Goal: Information Seeking & Learning: Learn about a topic

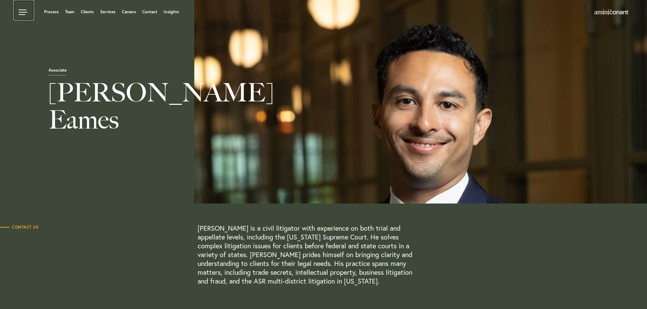
click at [24, 11] on link at bounding box center [24, 10] width 20 height 20
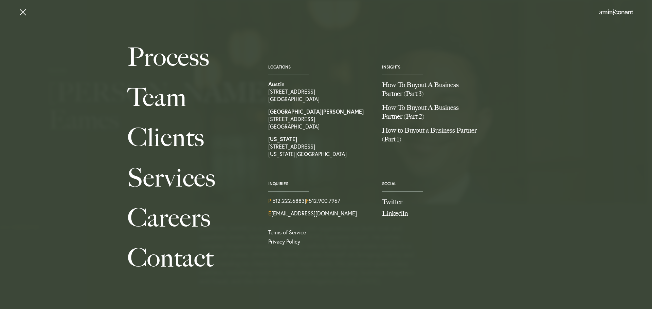
click at [28, 46] on div "Process Team Clients Services Careers Contact Locations [GEOGRAPHIC_DATA] [STRE…" at bounding box center [326, 152] width 652 height 231
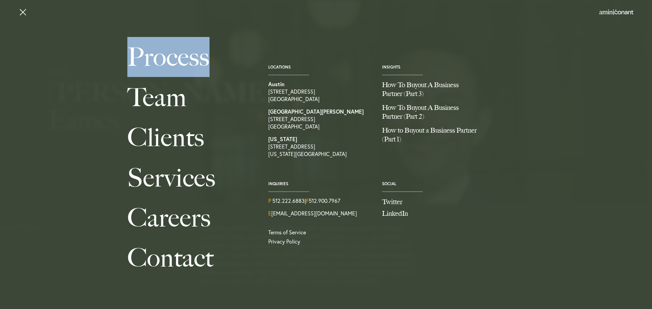
click at [28, 46] on div "Process Team Clients Services Careers Contact Locations [GEOGRAPHIC_DATA] [STRE…" at bounding box center [326, 152] width 652 height 231
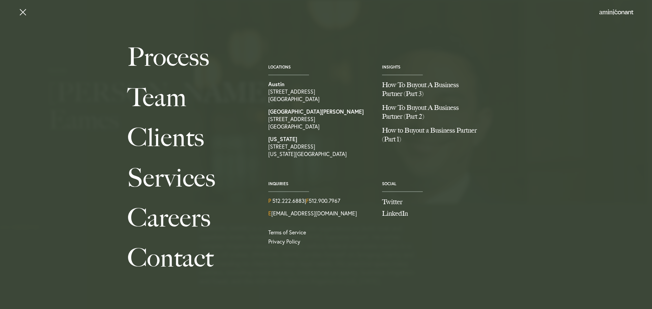
click at [54, 86] on div "Process Team Clients Services Careers Contact Locations [GEOGRAPHIC_DATA] [STRE…" at bounding box center [326, 152] width 652 height 231
click at [631, 13] on img at bounding box center [617, 12] width 34 height 5
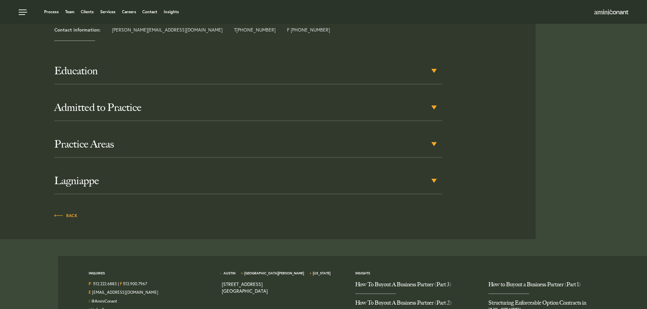
scroll to position [262, 0]
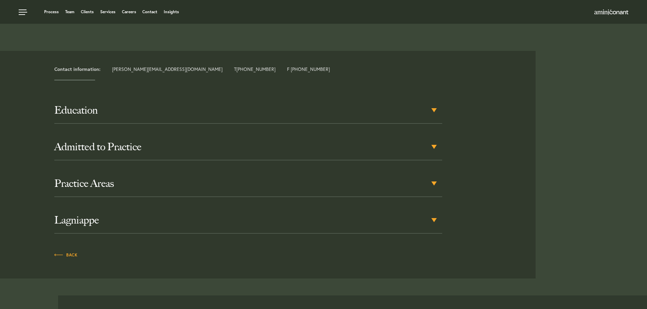
click at [252, 144] on h3 "Admitted to Practice" at bounding box center [248, 147] width 388 height 12
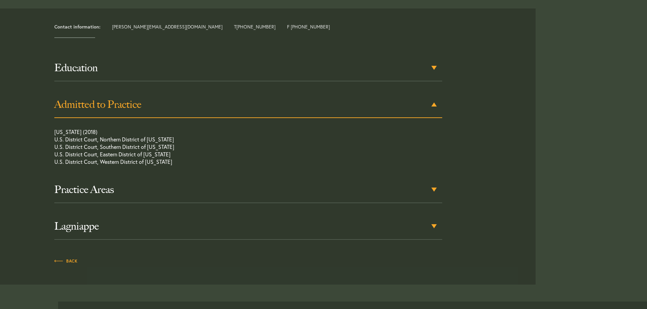
scroll to position [319, 0]
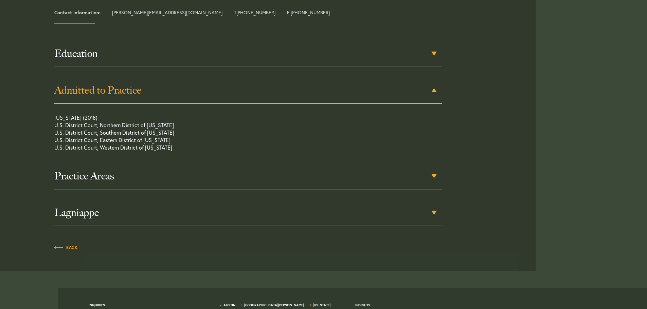
click at [237, 132] on p "Texas (2018) U.S. District Court, Northern District of Texas U.S. District Cour…" at bounding box center [228, 134] width 349 height 41
click at [226, 100] on div "Admitted to Practice" at bounding box center [248, 90] width 388 height 26
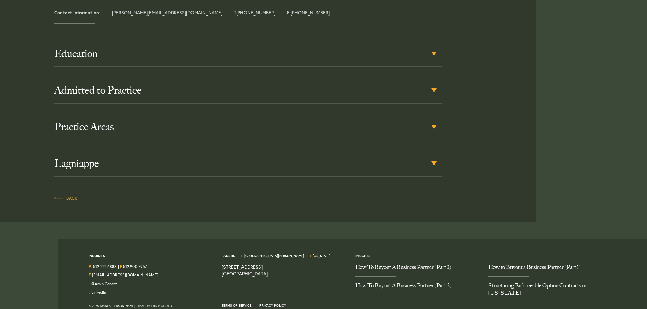
click at [223, 124] on h3 "Practice Areas" at bounding box center [248, 127] width 388 height 12
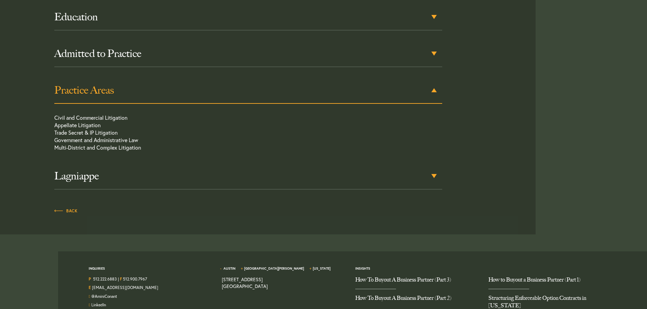
click at [217, 113] on div "Education The University of Texas School of Law, J.D., 2018 Rice University, B.…" at bounding box center [248, 97] width 388 height 186
drag, startPoint x: 214, startPoint y: 102, endPoint x: 212, endPoint y: 99, distance: 3.8
click at [212, 99] on div "Practice Areas" at bounding box center [248, 90] width 388 height 26
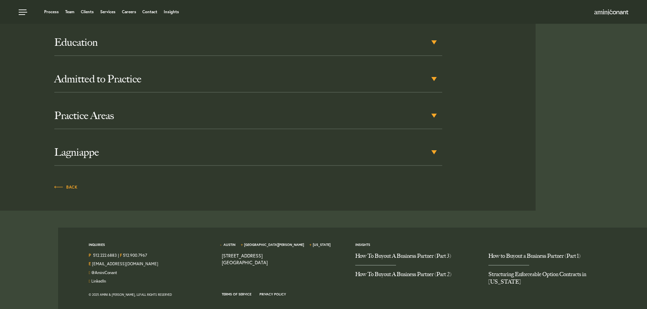
click at [220, 123] on div "Practice Areas" at bounding box center [248, 116] width 388 height 26
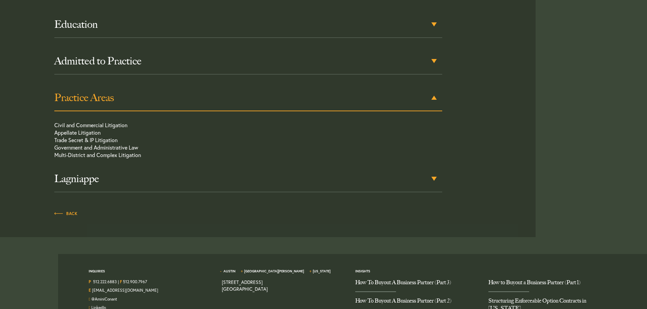
scroll to position [356, 0]
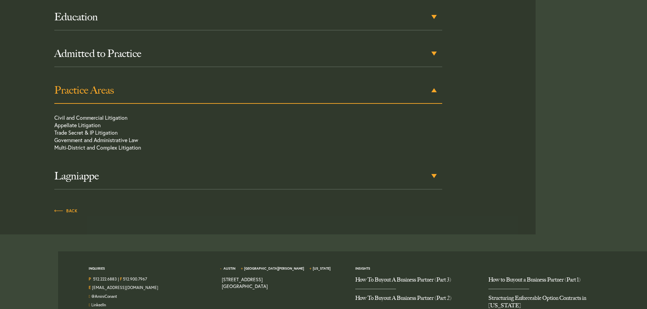
click at [214, 92] on h3 "Practice Areas" at bounding box center [248, 90] width 388 height 12
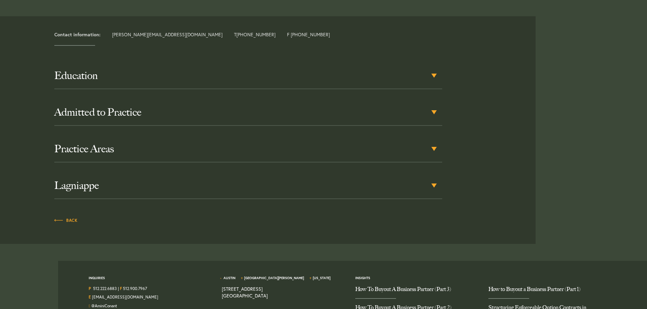
scroll to position [330, 0]
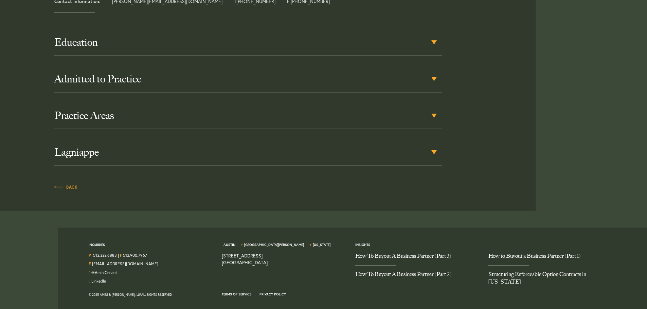
click at [208, 143] on div "Lagniappe" at bounding box center [248, 153] width 388 height 26
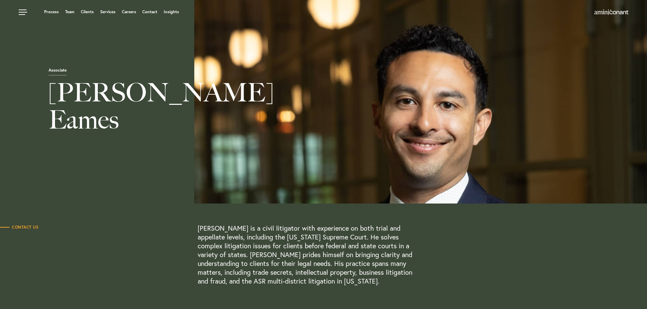
scroll to position [136, 0]
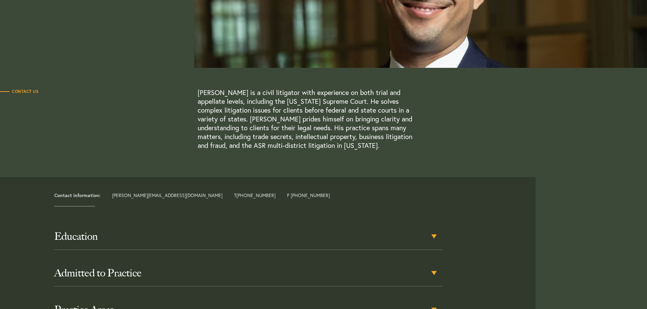
click at [229, 231] on h3 "Education" at bounding box center [248, 237] width 388 height 12
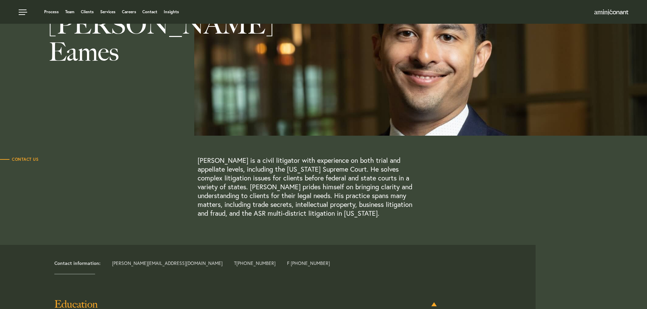
scroll to position [0, 0]
